Goal: Use online tool/utility

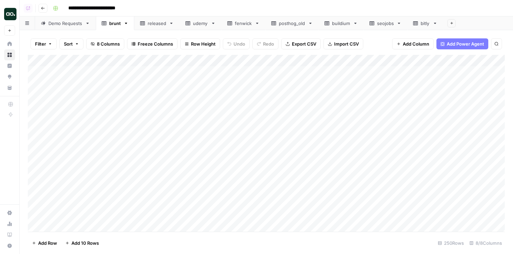
click at [58, 21] on div "Demo Requests" at bounding box center [65, 23] width 34 height 7
click at [300, 168] on div "Add Column" at bounding box center [266, 143] width 477 height 177
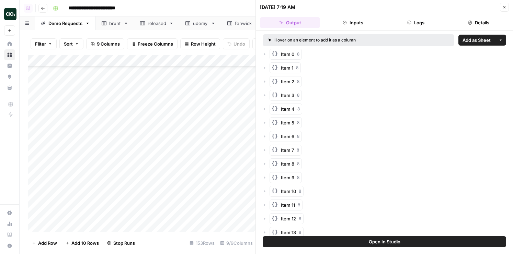
click at [477, 39] on span "Add as Sheet" at bounding box center [476, 40] width 28 height 7
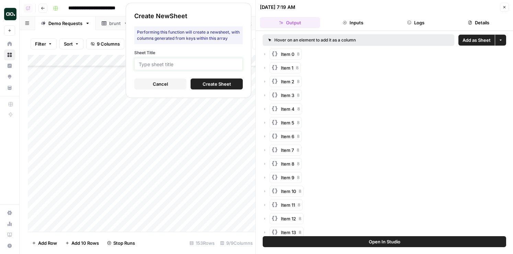
click at [207, 63] on input "Sheet Title" at bounding box center [188, 64] width 99 height 6
type input "chargebee"
click at [215, 83] on span "Create Sheet" at bounding box center [216, 84] width 28 height 7
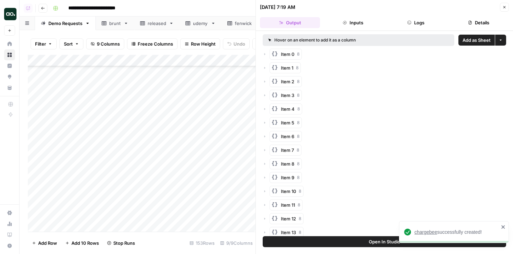
click at [422, 231] on span "chargebee" at bounding box center [425, 232] width 23 height 5
